Goal: Information Seeking & Learning: Learn about a topic

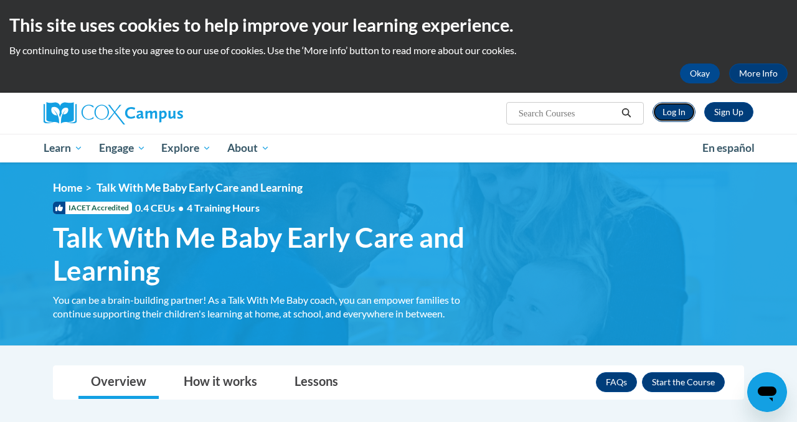
click at [671, 102] on link "Log In" at bounding box center [674, 112] width 43 height 20
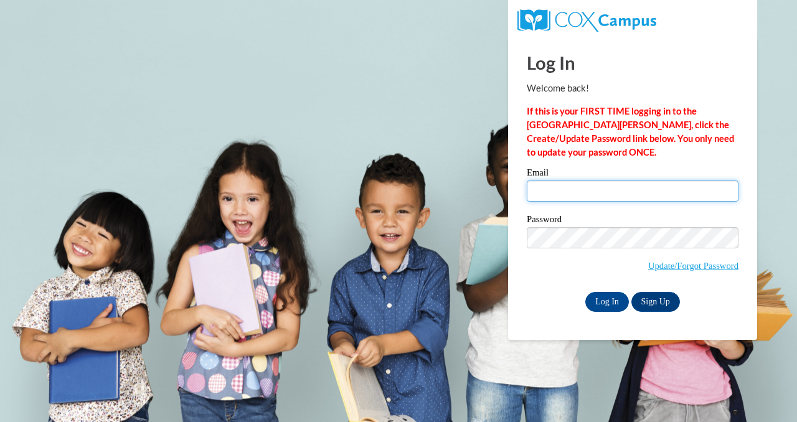
click at [606, 194] on input "Email" at bounding box center [633, 191] width 212 height 21
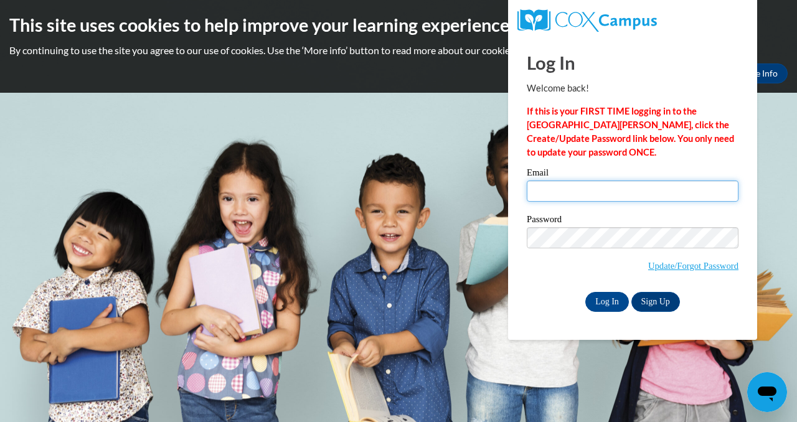
type input "alia2003.ap@gmail.com"
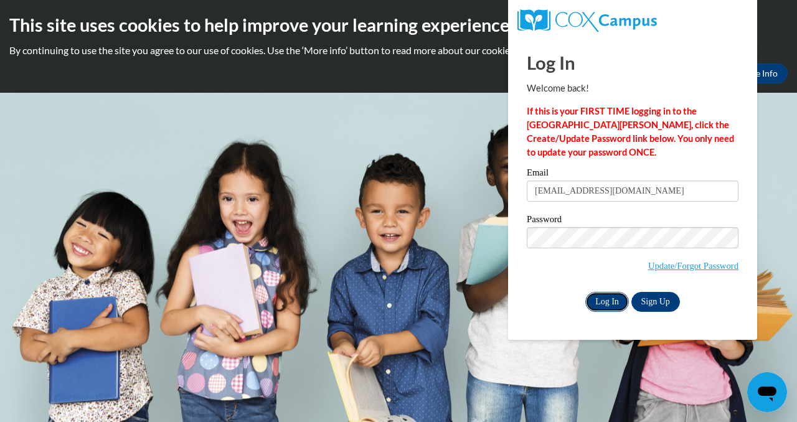
click at [602, 300] on input "Log In" at bounding box center [607, 302] width 44 height 20
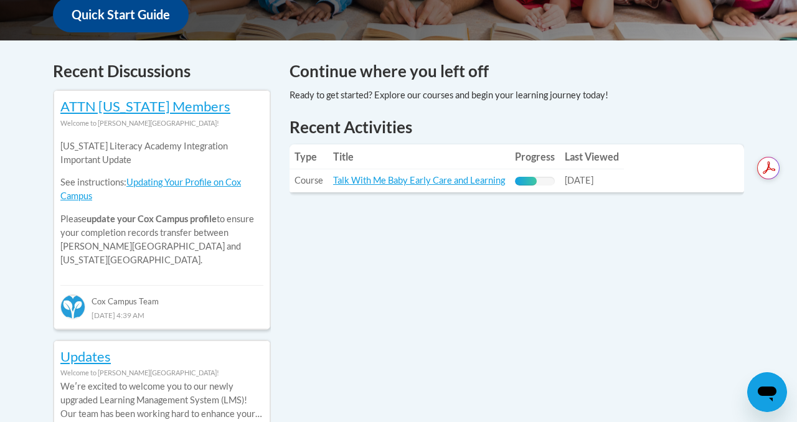
scroll to position [501, 0]
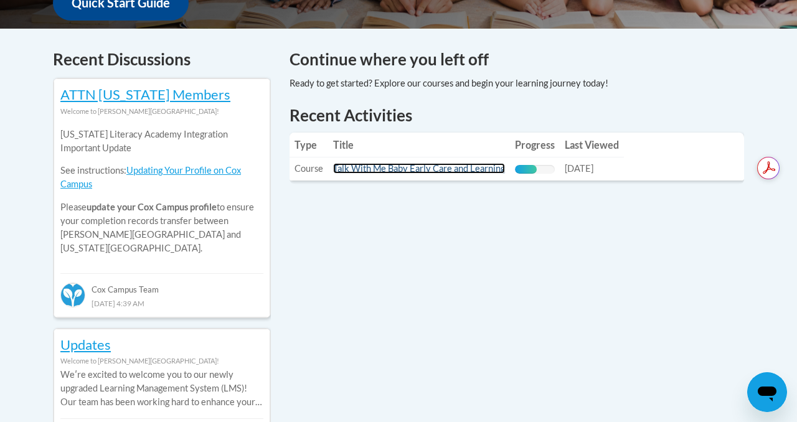
click at [448, 163] on link "Talk With Me Baby Early Care and Learning" at bounding box center [419, 168] width 172 height 11
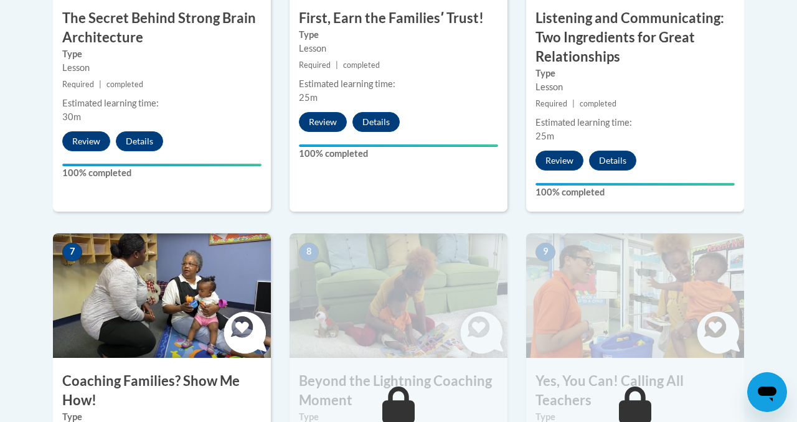
scroll to position [940, 0]
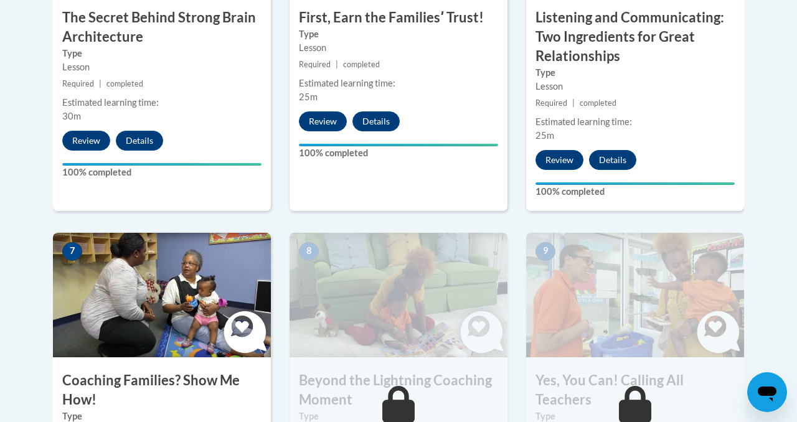
click at [178, 233] on img at bounding box center [162, 295] width 218 height 125
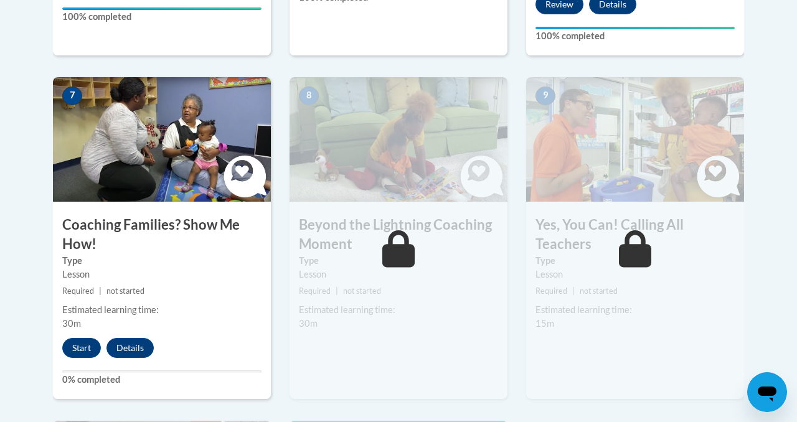
scroll to position [1079, 0]
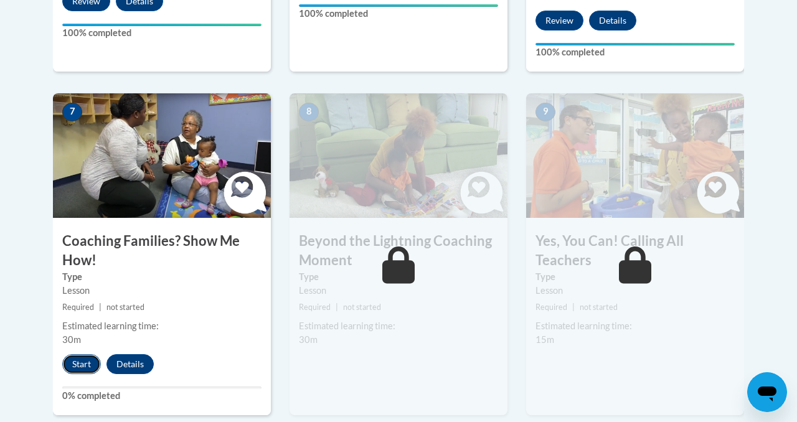
click at [84, 354] on button "Start" at bounding box center [81, 364] width 39 height 20
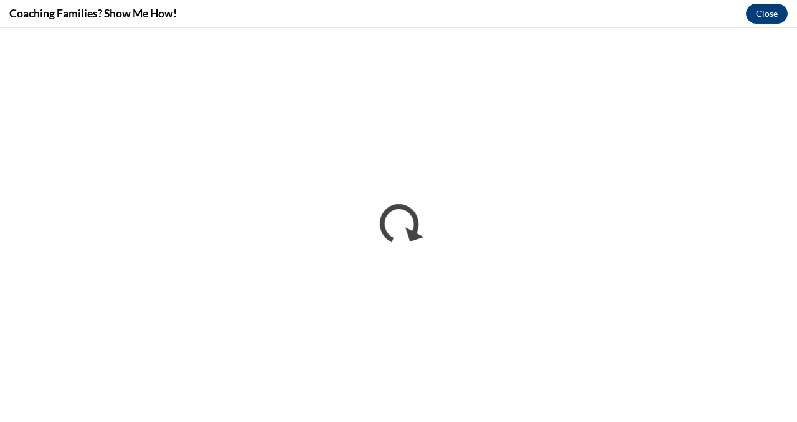
scroll to position [0, 0]
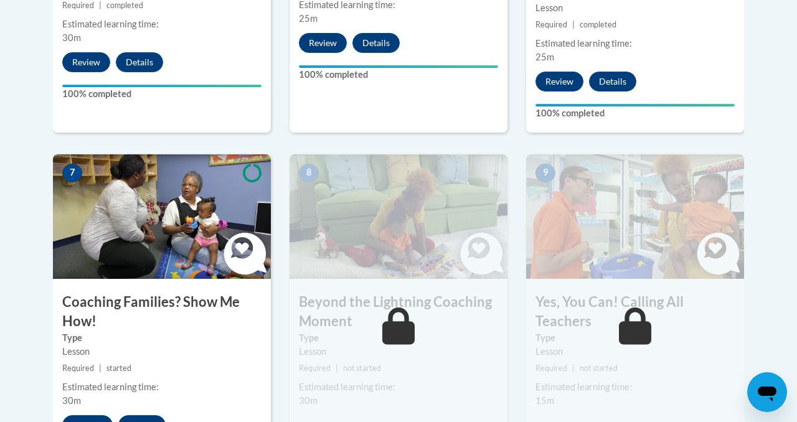
scroll to position [1050, 0]
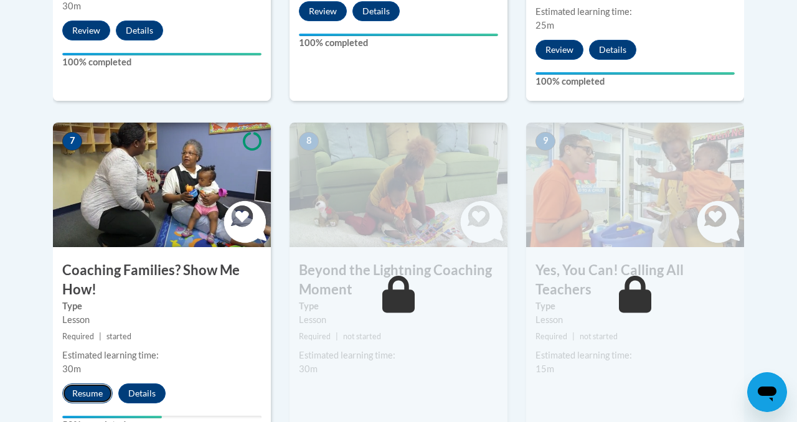
click at [90, 384] on button "Resume" at bounding box center [87, 394] width 50 height 20
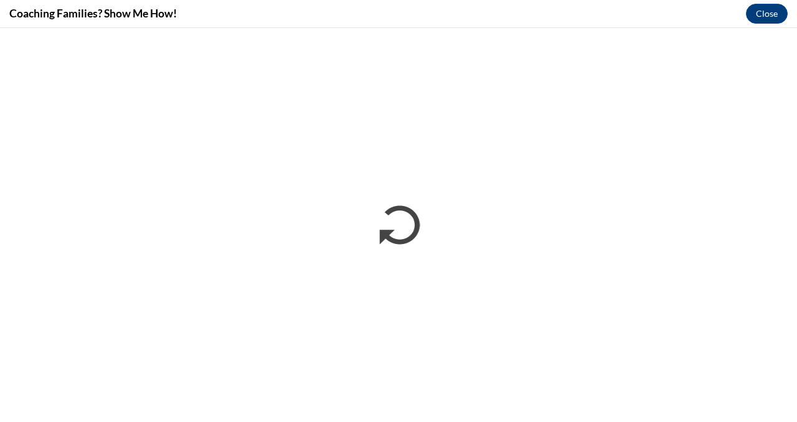
scroll to position [0, 0]
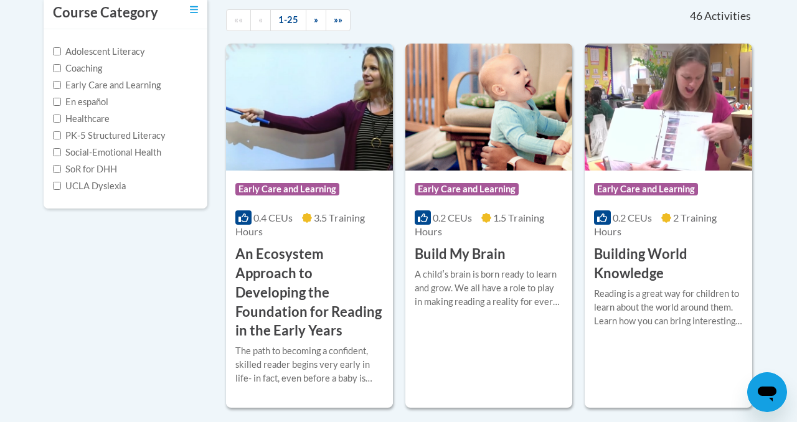
scroll to position [287, 0]
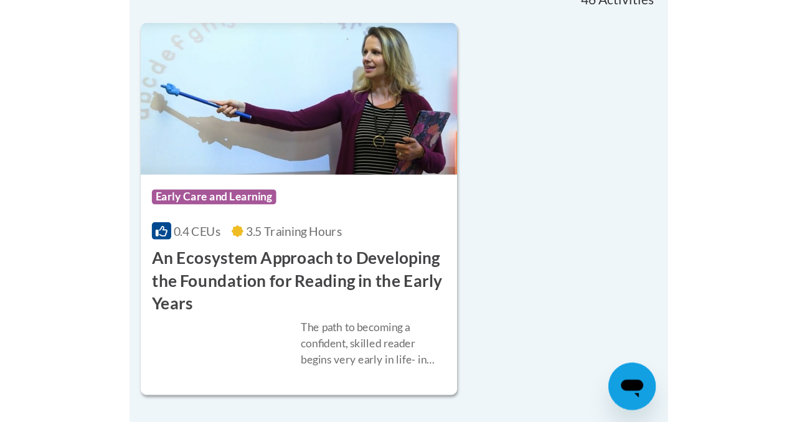
scroll to position [737, 0]
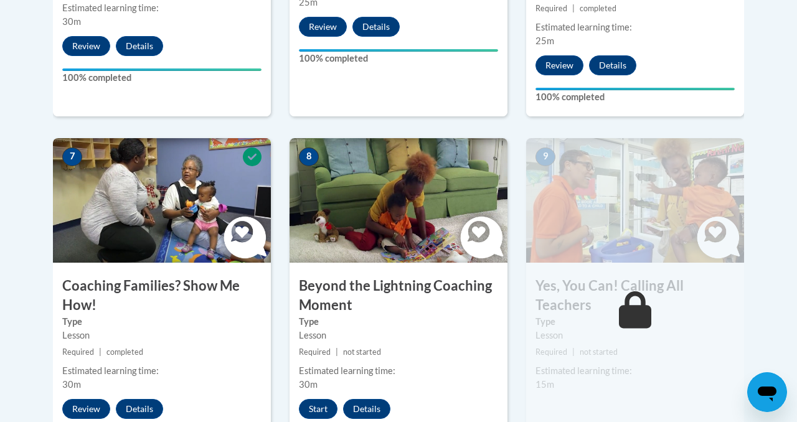
scroll to position [1013, 0]
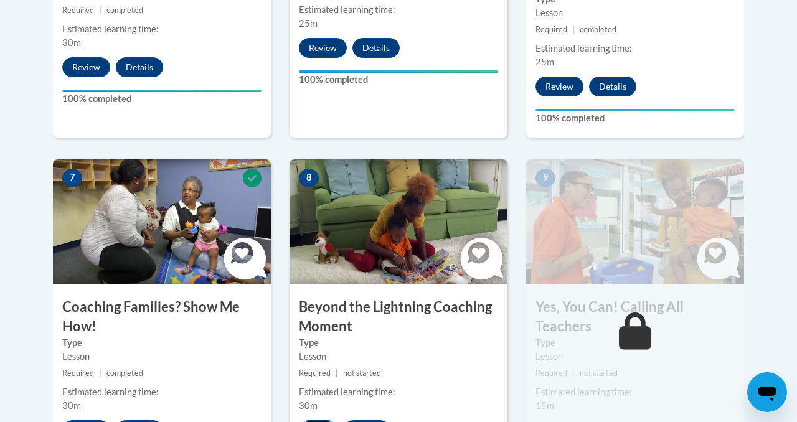
click at [321, 420] on button "Start" at bounding box center [318, 430] width 39 height 20
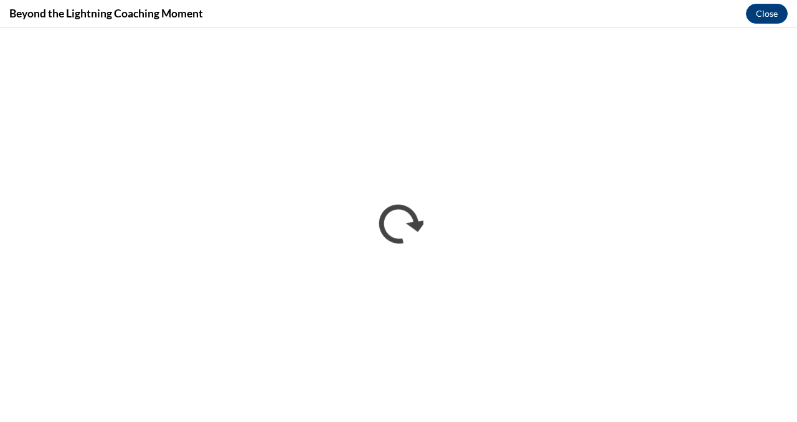
scroll to position [0, 0]
